Goal: Task Accomplishment & Management: Use online tool/utility

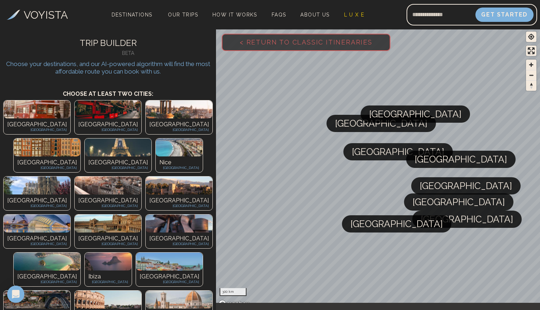
click at [136, 271] on div "[GEOGRAPHIC_DATA] [GEOGRAPHIC_DATA]" at bounding box center [169, 279] width 67 height 16
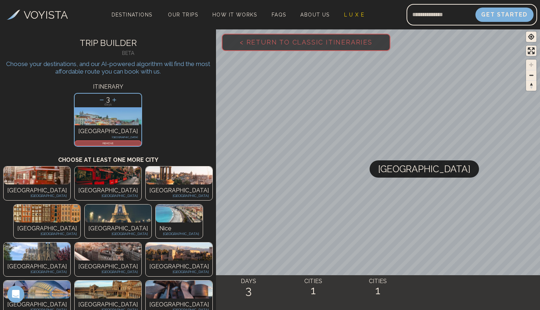
click at [103, 144] on p "REMOVE" at bounding box center [107, 143] width 65 height 4
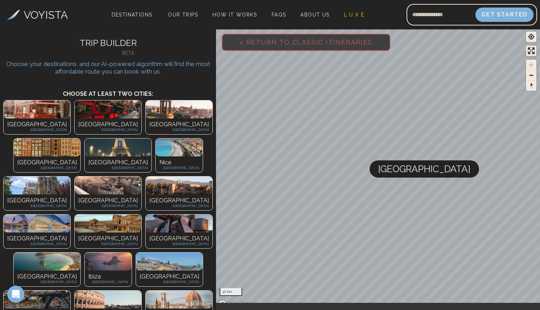
click at [75, 177] on img at bounding box center [108, 186] width 67 height 18
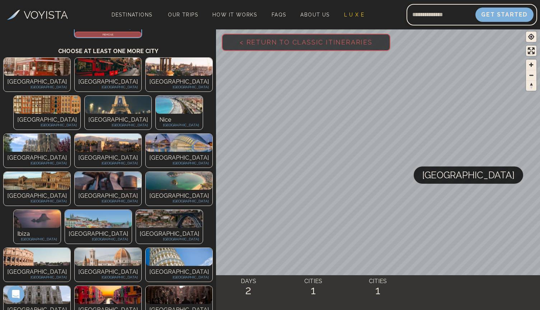
scroll to position [108, 0]
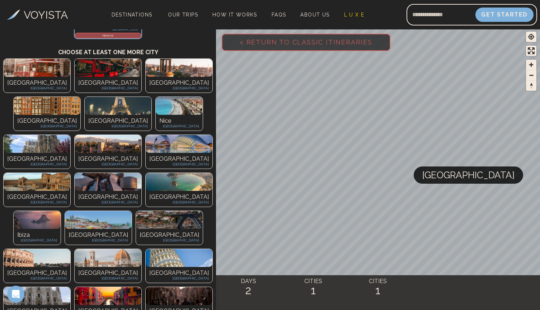
click at [75, 153] on div "Granada [GEOGRAPHIC_DATA]" at bounding box center [108, 161] width 67 height 16
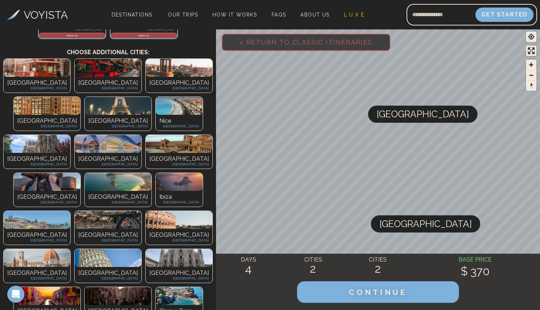
click at [78, 155] on p "[GEOGRAPHIC_DATA]" at bounding box center [108, 159] width 60 height 9
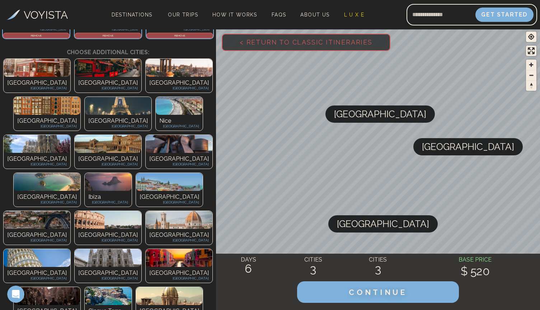
click at [24, 211] on img at bounding box center [37, 220] width 67 height 18
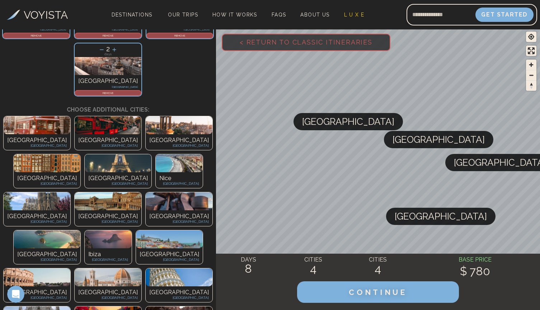
click at [196, 250] on p "[GEOGRAPHIC_DATA]" at bounding box center [170, 254] width 60 height 9
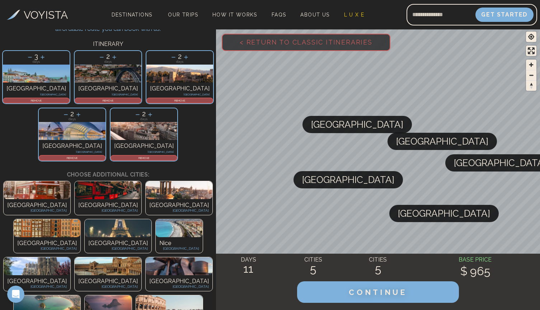
scroll to position [42, 0]
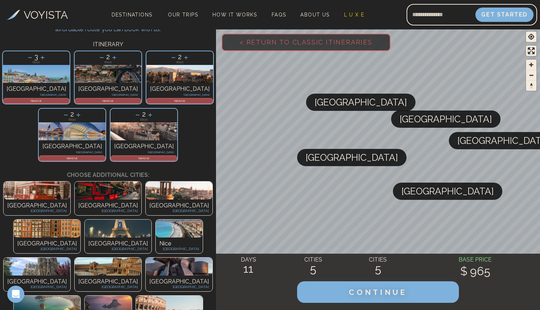
drag, startPoint x: 317, startPoint y: 130, endPoint x: 321, endPoint y: 108, distance: 22.5
click at [321, 108] on span "[GEOGRAPHIC_DATA]" at bounding box center [361, 102] width 92 height 17
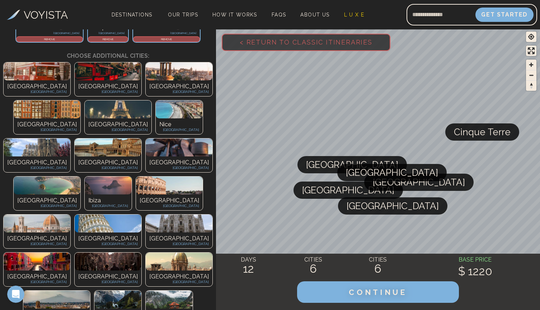
scroll to position [161, 0]
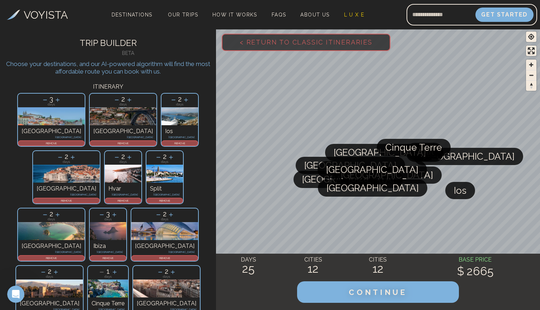
scroll to position [0, 0]
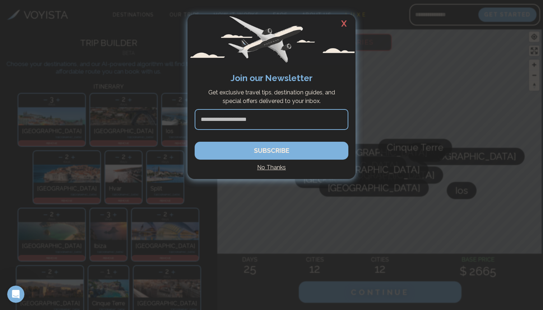
click at [260, 121] on input at bounding box center [271, 119] width 154 height 21
type input "**********"
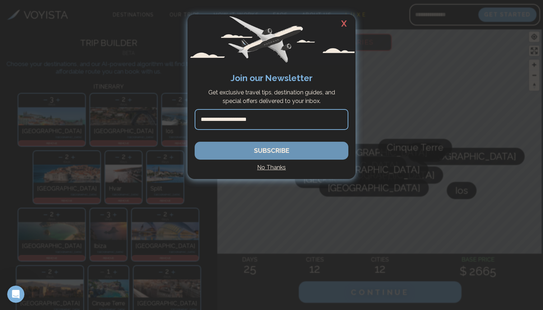
click at [272, 152] on button "SUBSCRIBE" at bounding box center [271, 151] width 154 height 18
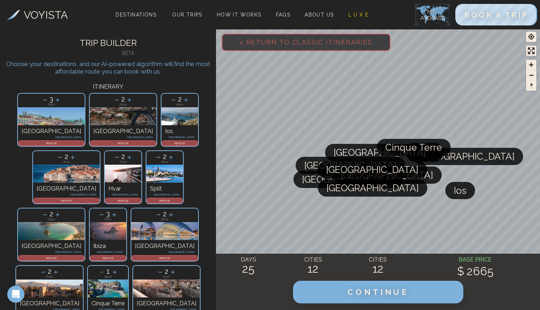
click at [333, 293] on button "CONTINUE" at bounding box center [378, 292] width 170 height 23
